Goal: Register for event/course

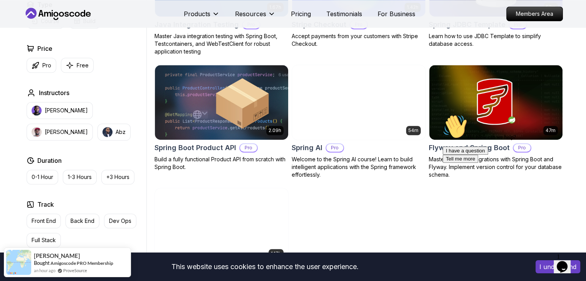
scroll to position [544, 0]
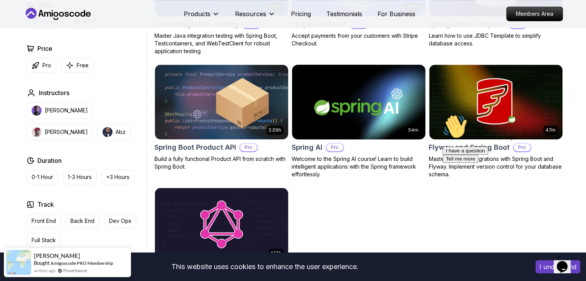
click at [408, 74] on body "This website uses cookies to enhance the user experience. I understand Products…" at bounding box center [293, 85] width 586 height 1258
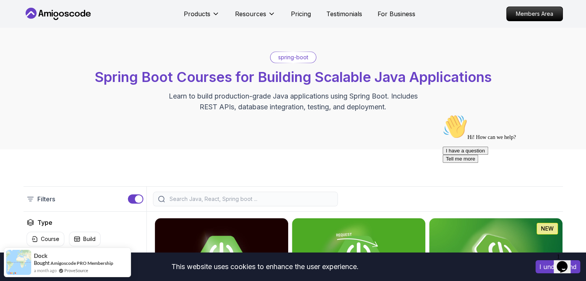
scroll to position [0, 0]
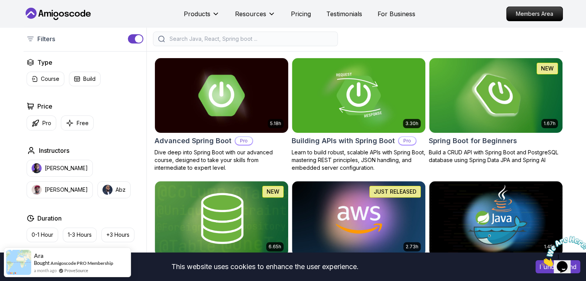
scroll to position [174, 0]
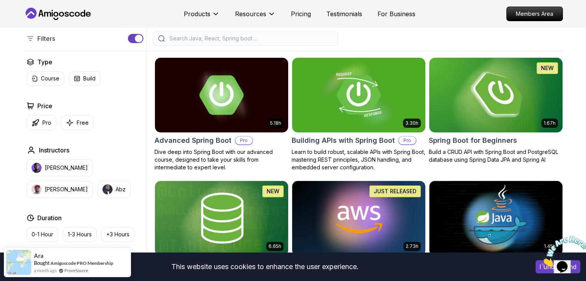
click at [512, 89] on img at bounding box center [496, 95] width 140 height 78
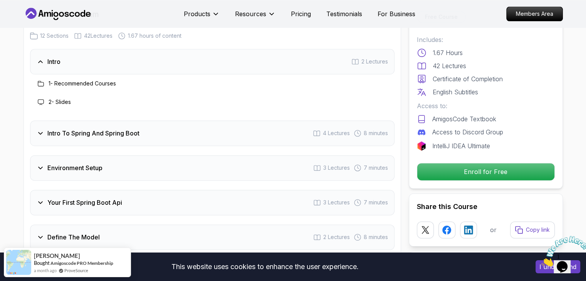
scroll to position [967, 0]
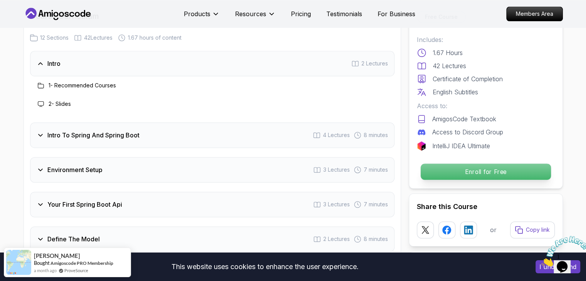
click at [461, 173] on p "Enroll for Free" at bounding box center [485, 172] width 130 height 16
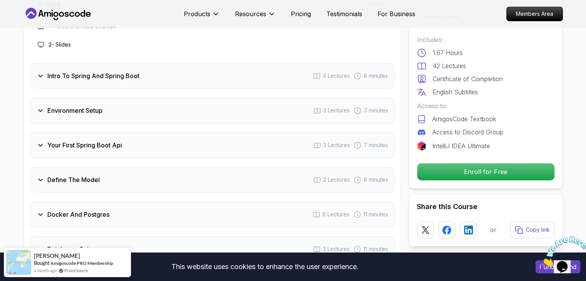
scroll to position [1024, 0]
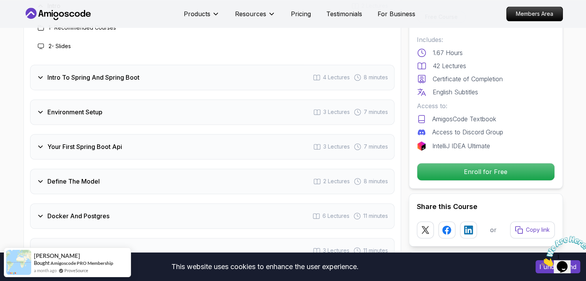
click at [396, 189] on div "Course Curriculum 12 Sections 42 Lectures 1.67 hours of content Intro 2 Lecture…" at bounding box center [211, 194] width 377 height 509
